Goal: Transaction & Acquisition: Purchase product/service

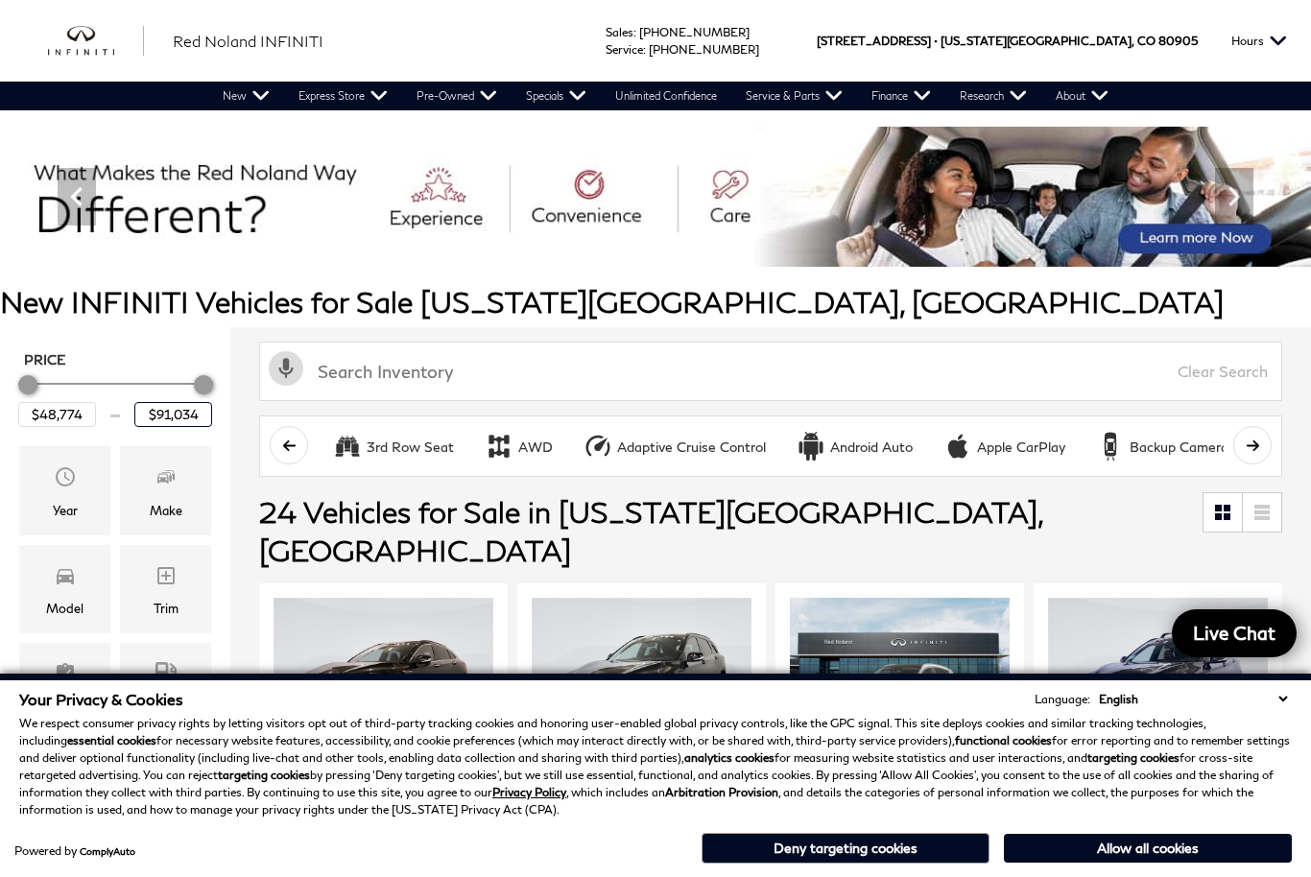
drag, startPoint x: 205, startPoint y: 420, endPoint x: 152, endPoint y: 420, distance: 53.8
click at [152, 421] on input "$91,034" at bounding box center [173, 414] width 78 height 25
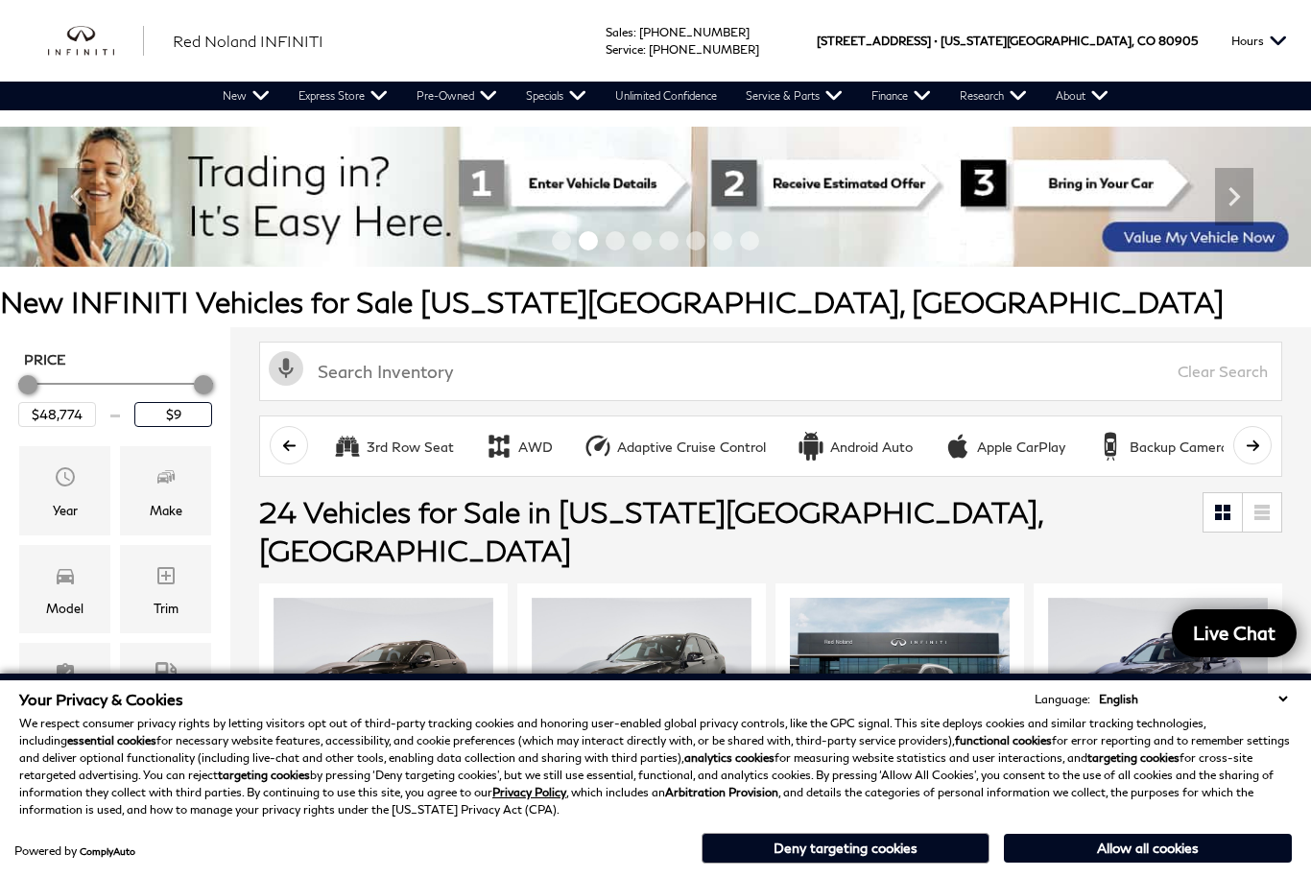
type input "$"
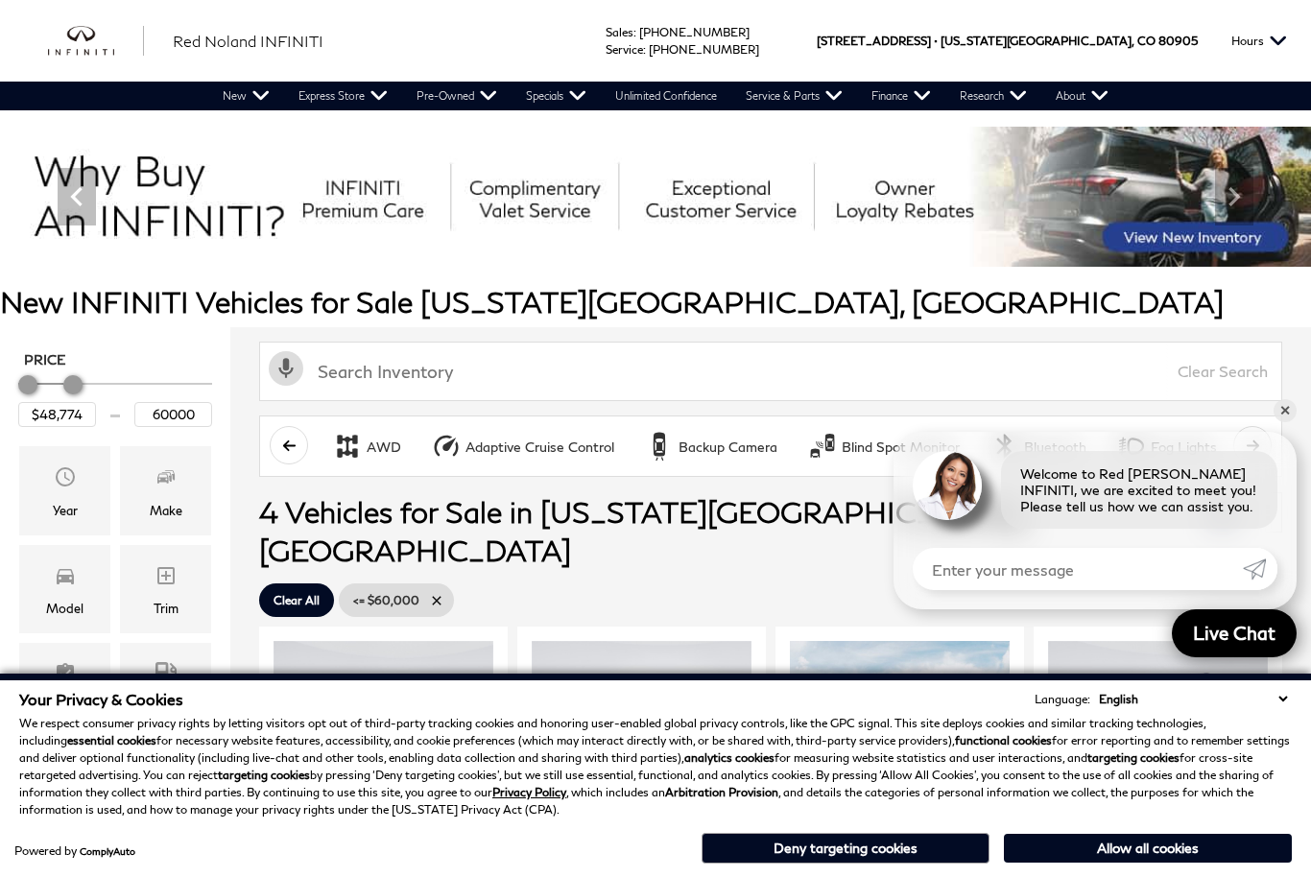
type input "$60,000"
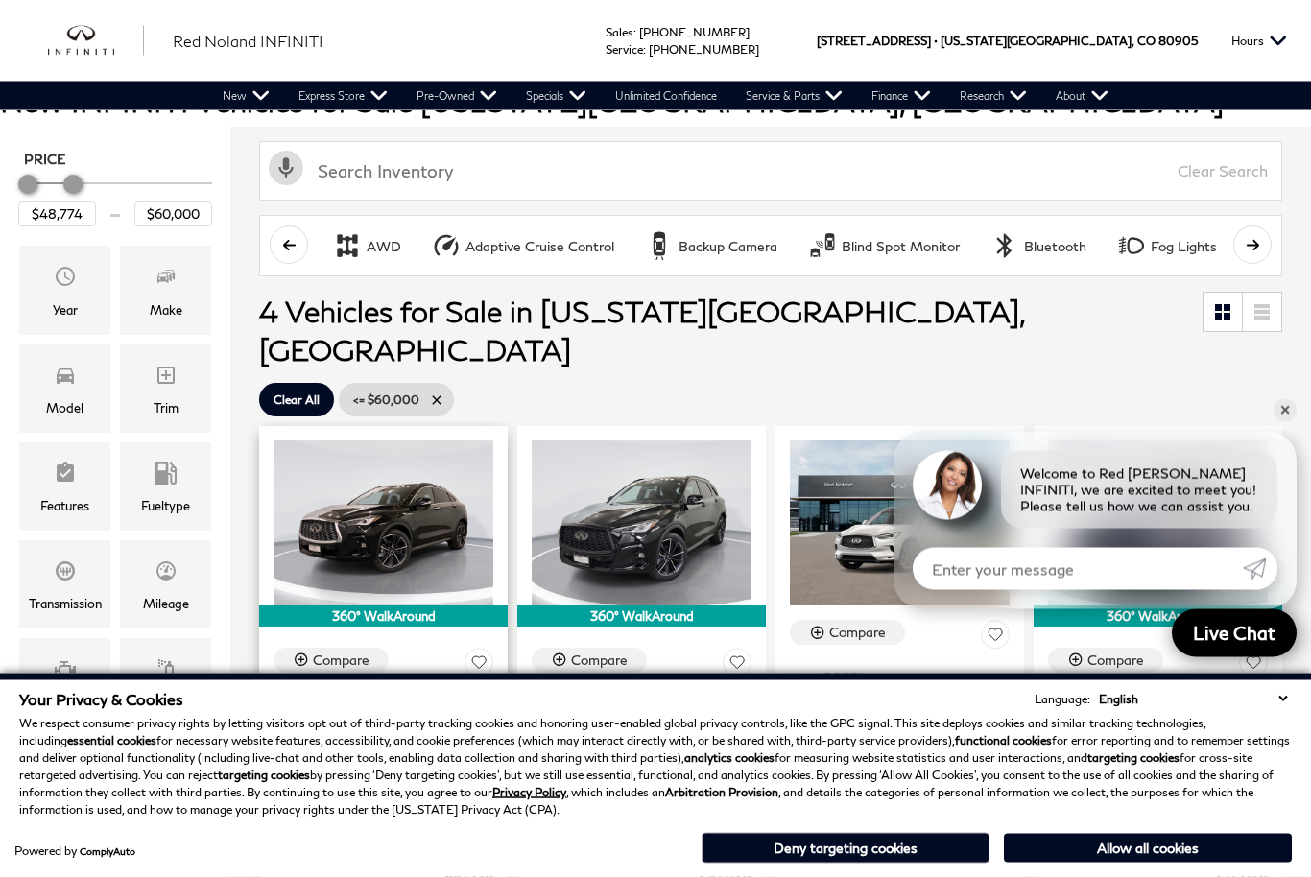
scroll to position [201, 0]
click at [1279, 422] on link "✕" at bounding box center [1285, 410] width 23 height 23
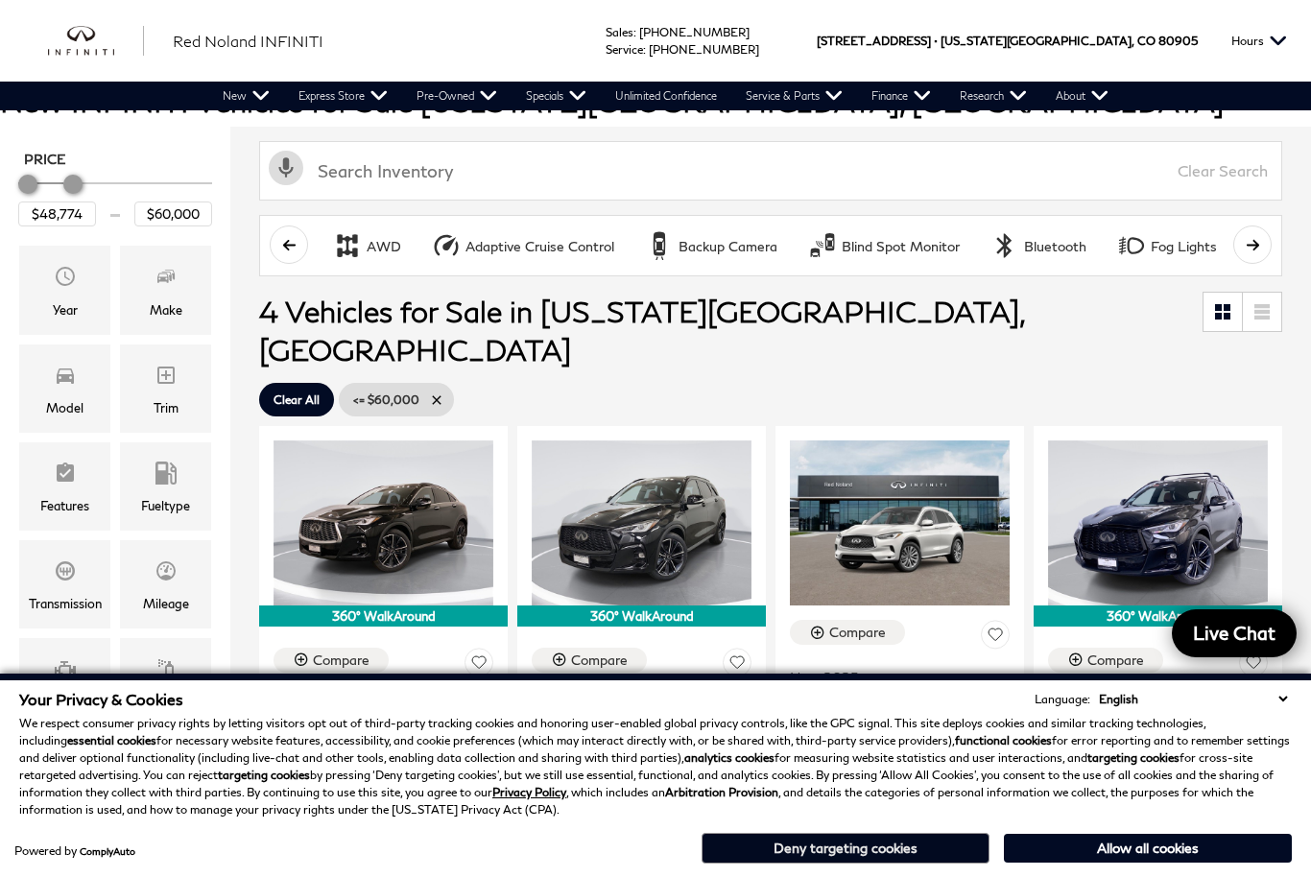
click at [886, 864] on button "Deny targeting cookies" at bounding box center [846, 848] width 288 height 31
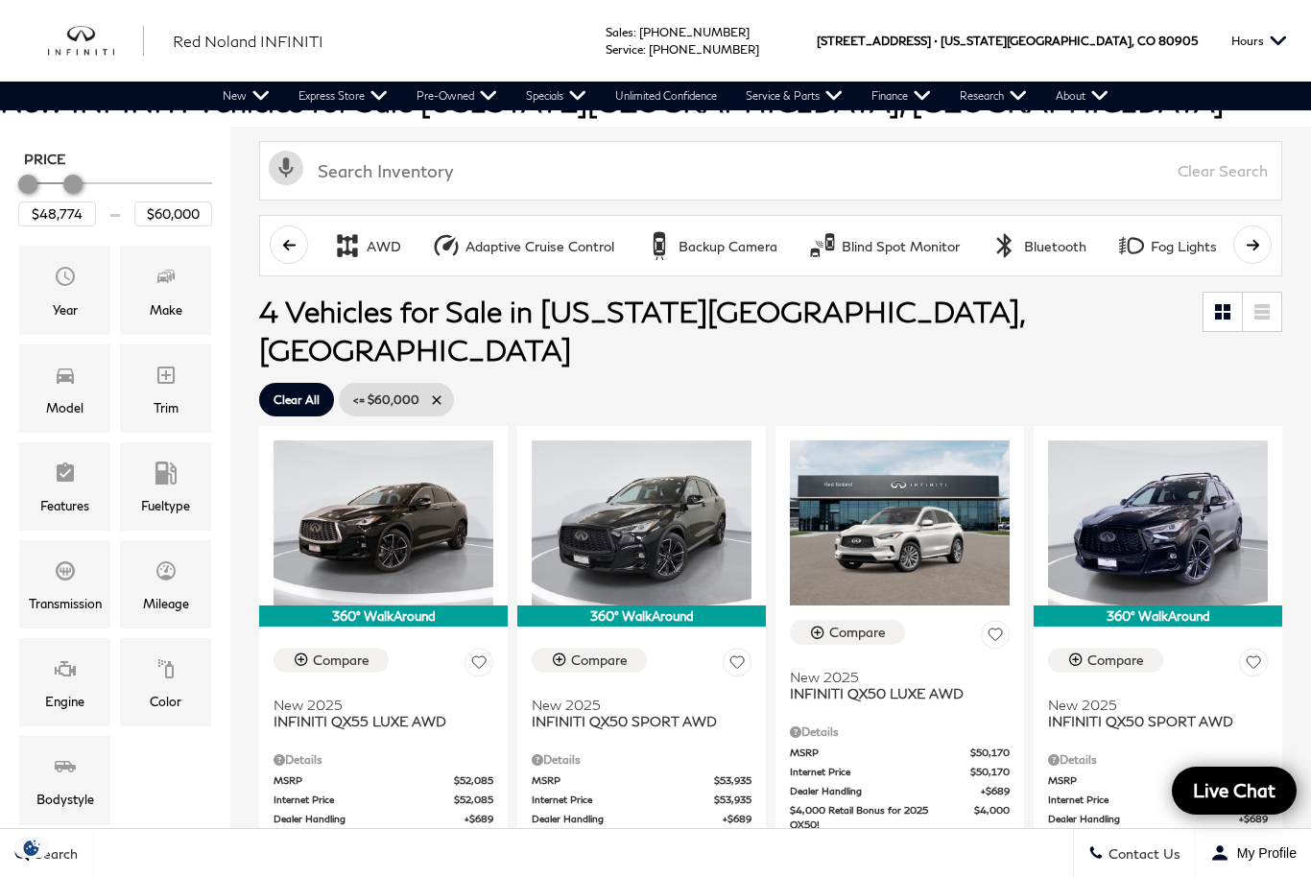
click at [193, 784] on div "Price $48,774 $60,000 Year Make Model Trim Features Fueltype Transmission Milea…" at bounding box center [115, 488] width 202 height 684
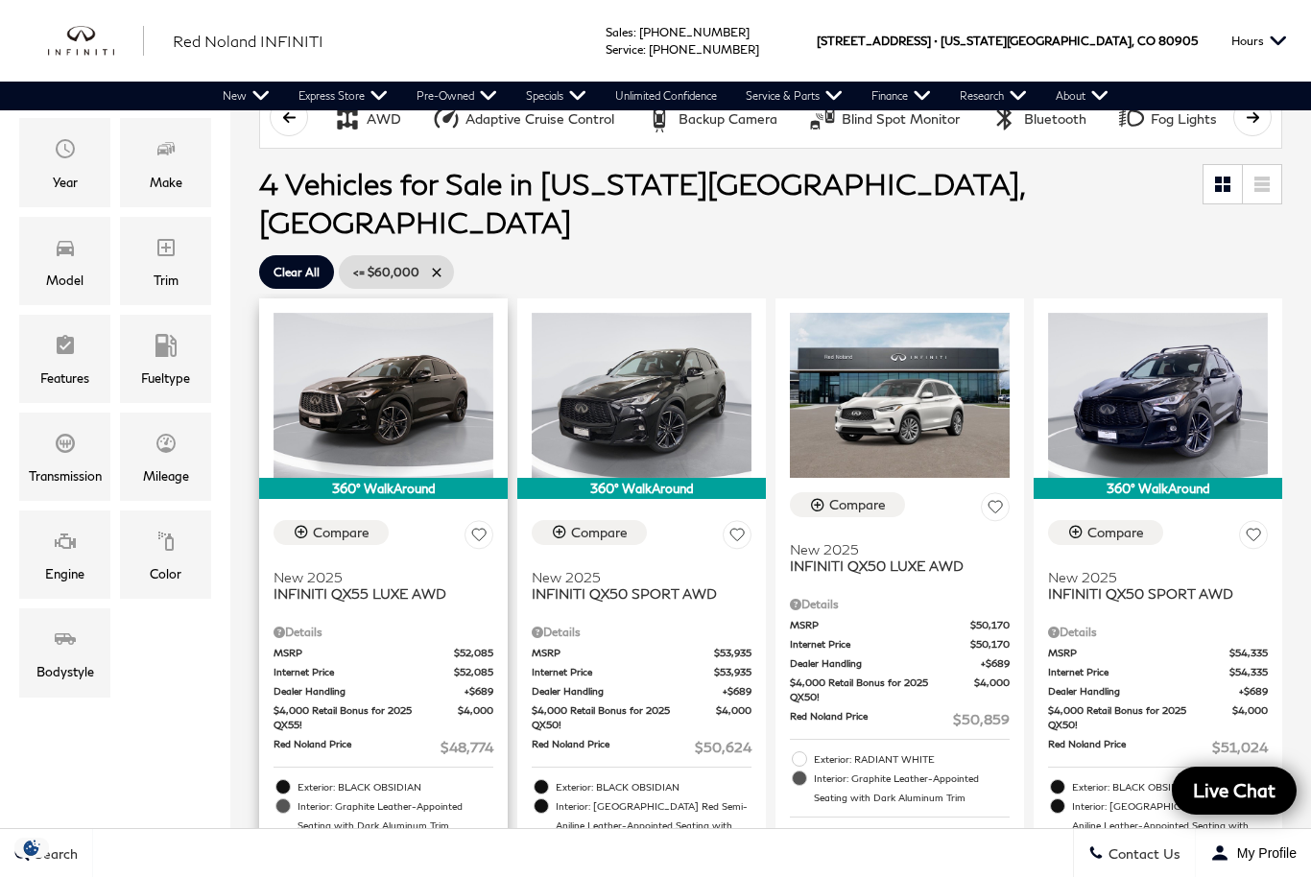
scroll to position [325, 0]
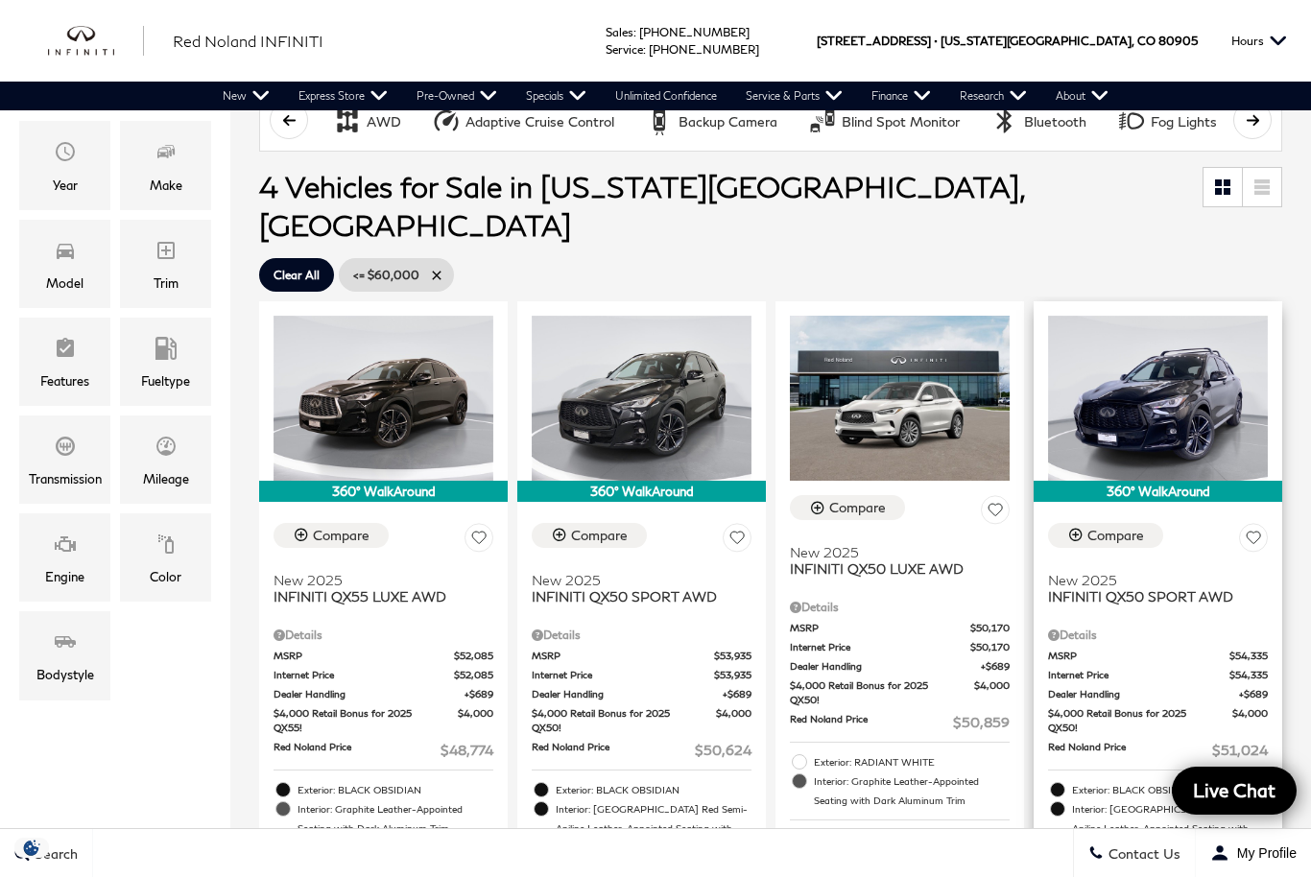
click at [1130, 588] on span "INFINITI QX50 SPORT AWD" at bounding box center [1150, 596] width 205 height 16
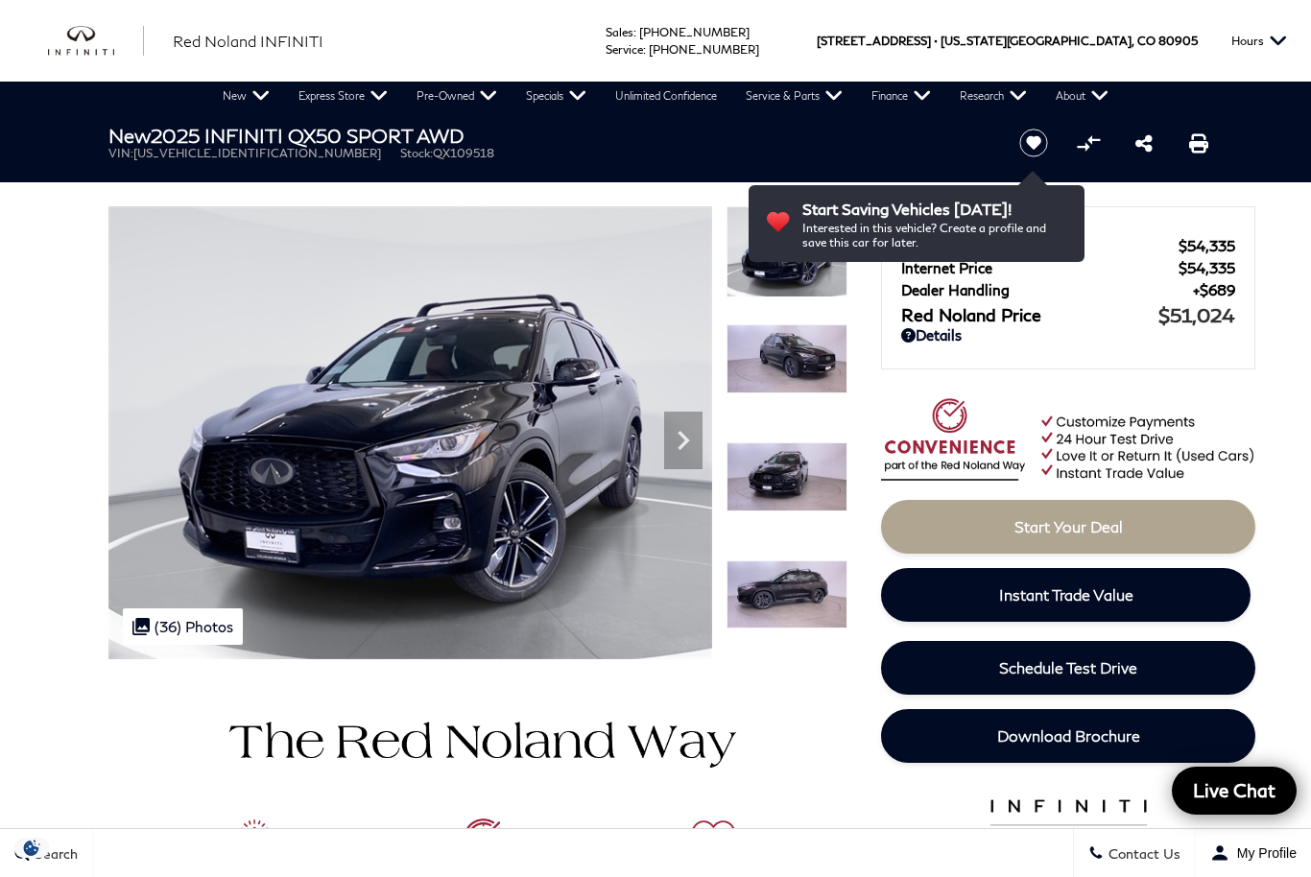
click at [791, 359] on img at bounding box center [787, 358] width 121 height 69
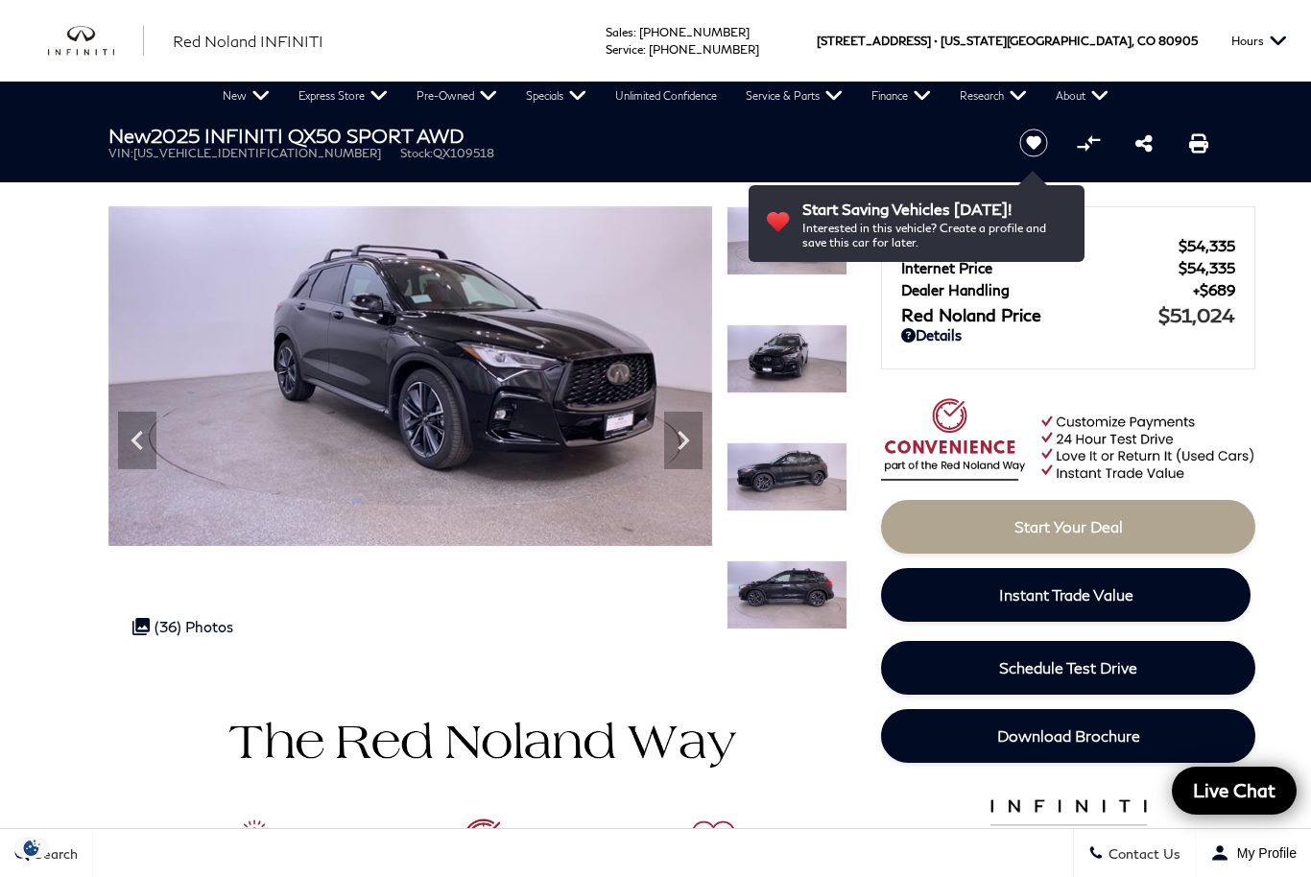
click at [799, 434] on div at bounding box center [787, 383] width 121 height 118
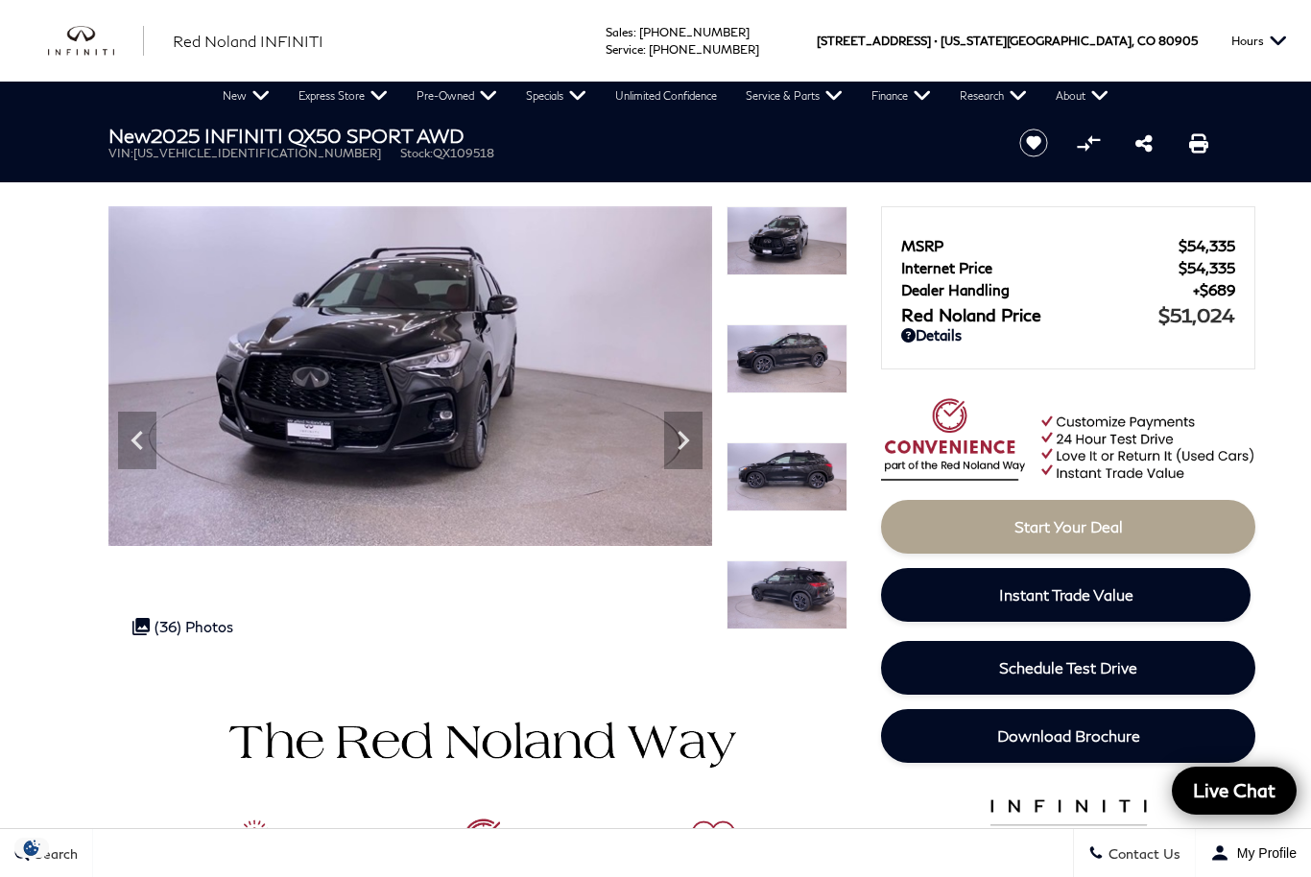
click at [787, 482] on img at bounding box center [787, 477] width 121 height 69
